Goal: Navigation & Orientation: Understand site structure

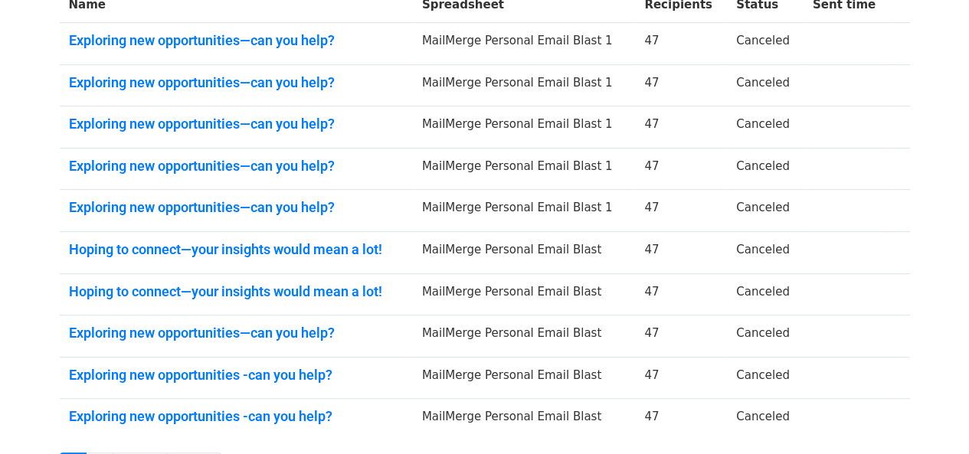
scroll to position [437, 0]
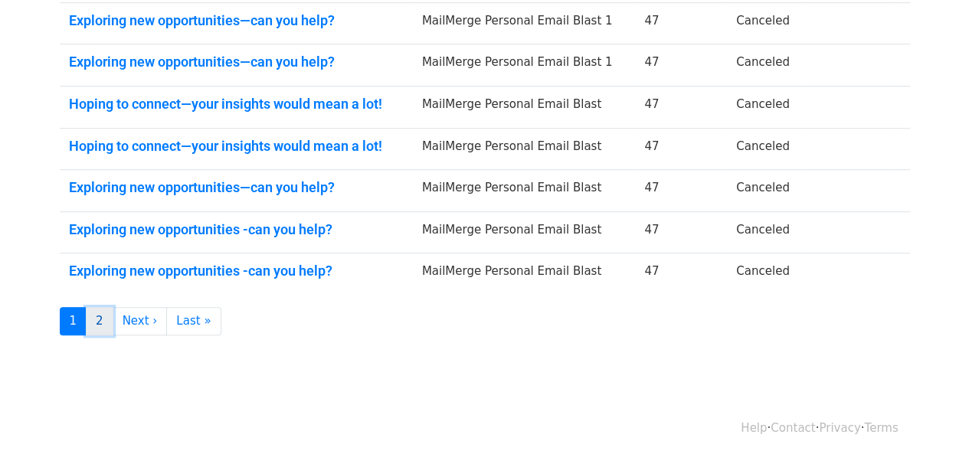
click at [98, 320] on link "2" at bounding box center [100, 321] width 28 height 28
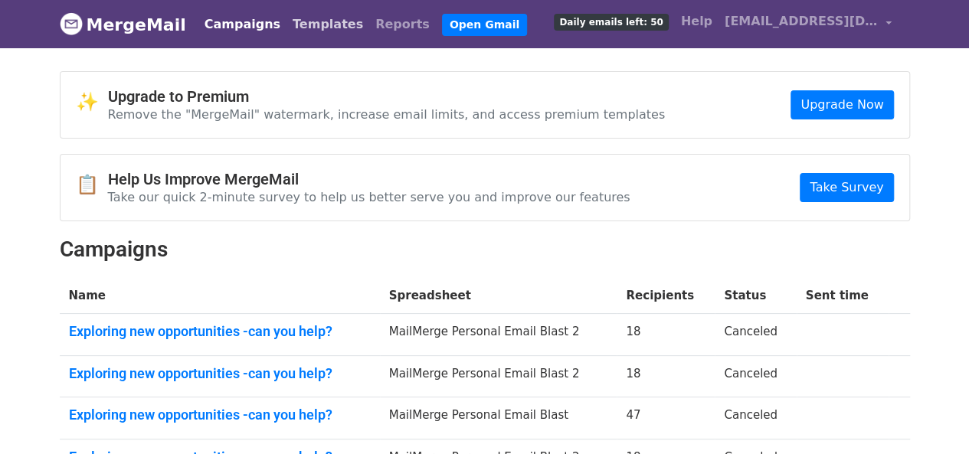
click at [300, 25] on link "Templates" at bounding box center [328, 24] width 83 height 31
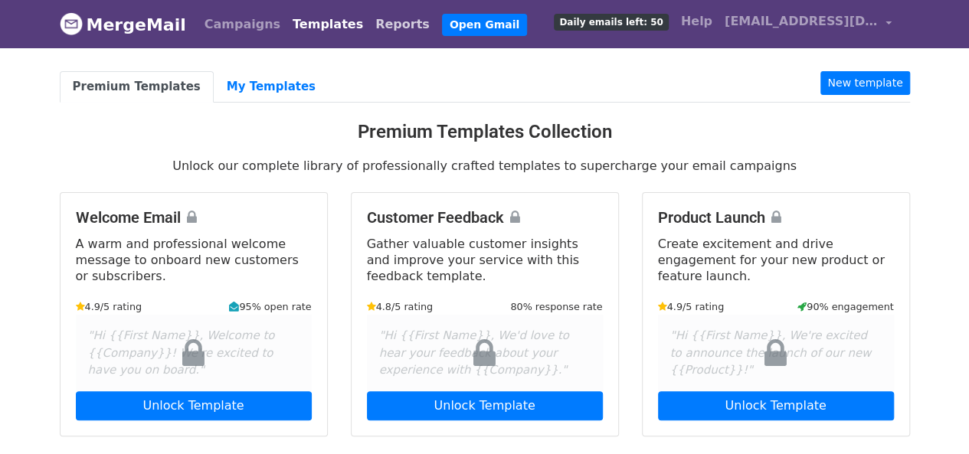
click at [369, 22] on link "Reports" at bounding box center [402, 24] width 67 height 31
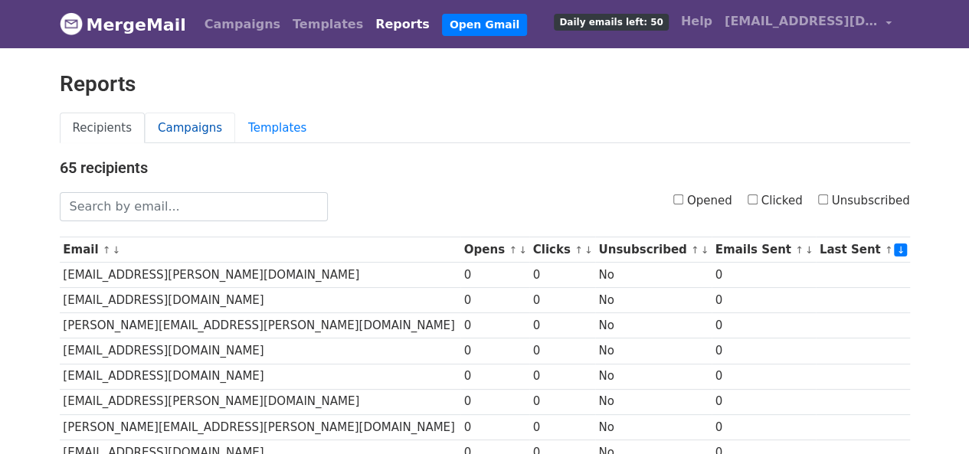
click at [186, 127] on link "Campaigns" at bounding box center [190, 128] width 90 height 31
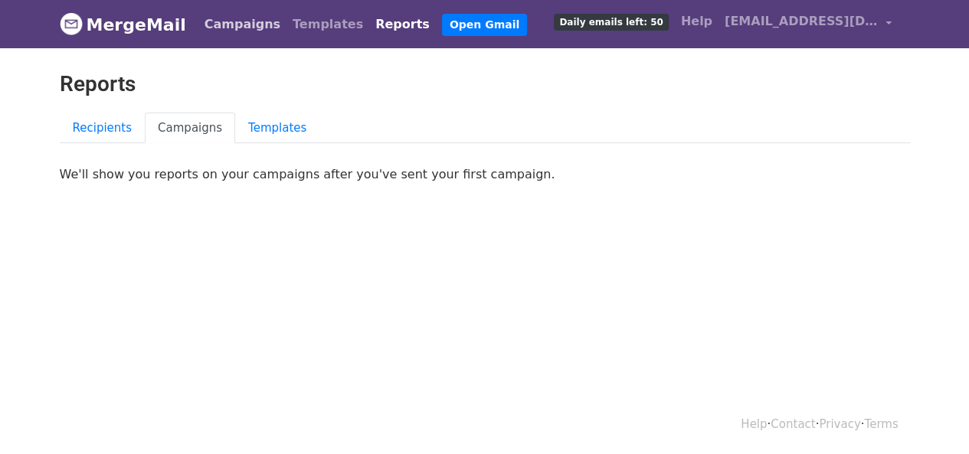
click at [227, 33] on link "Campaigns" at bounding box center [242, 24] width 88 height 31
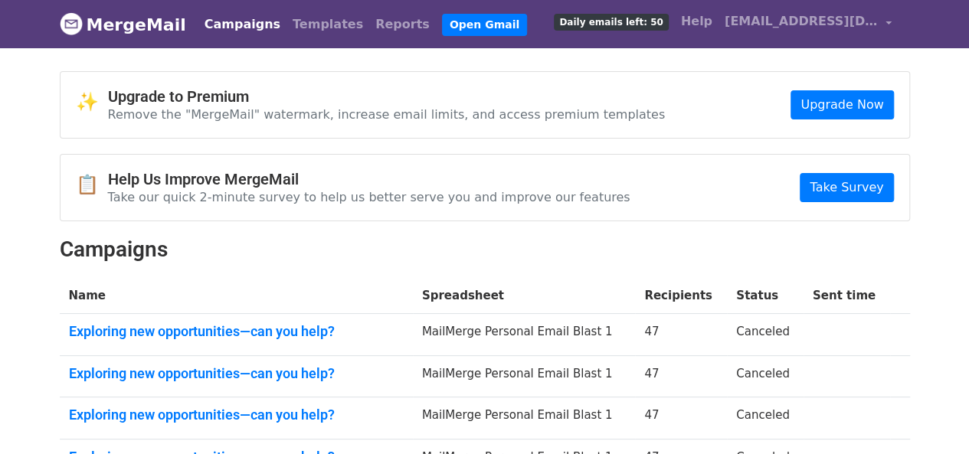
click at [556, 59] on body "MergeMail Campaigns Templates Reports Open Gmail Daily emails left: 50 Help loc…" at bounding box center [484, 417] width 969 height 834
click at [502, 67] on body "MergeMail Campaigns Templates Reports Open Gmail Daily emails left: 50 Help loc…" at bounding box center [484, 417] width 969 height 834
